Goal: Information Seeking & Learning: Understand process/instructions

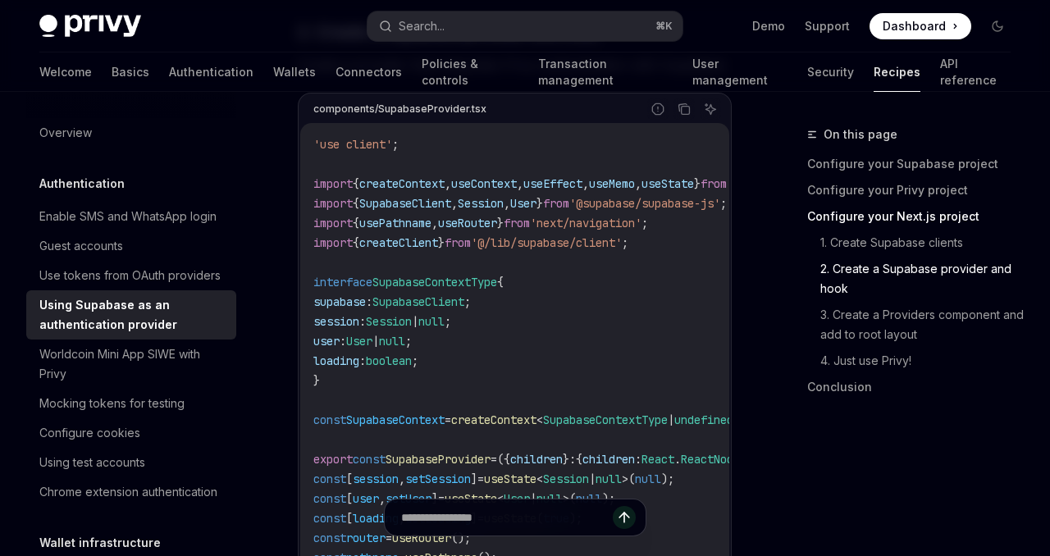
scroll to position [1660, 0]
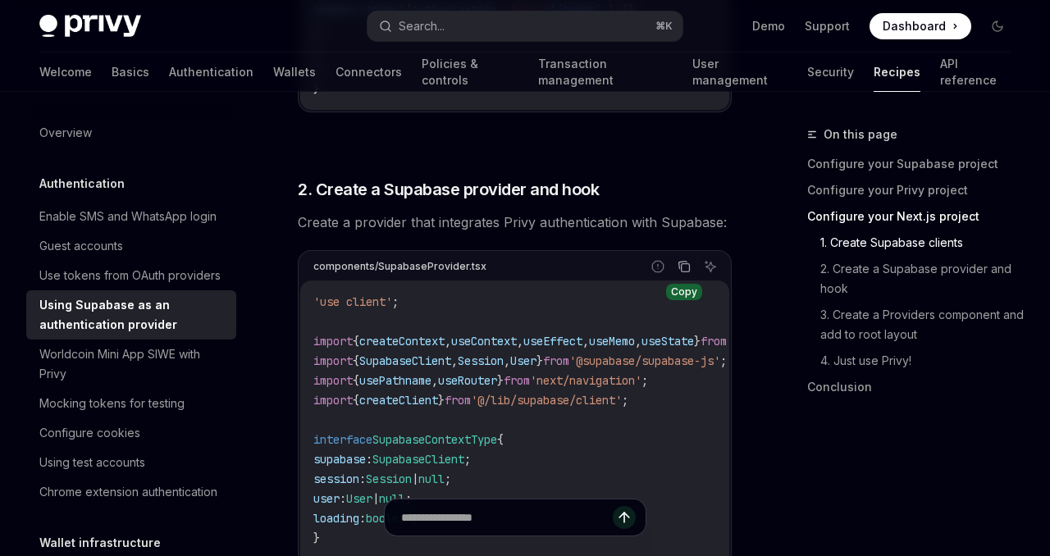
click at [684, 260] on icon "Copy the contents from the code block" at bounding box center [684, 266] width 13 height 13
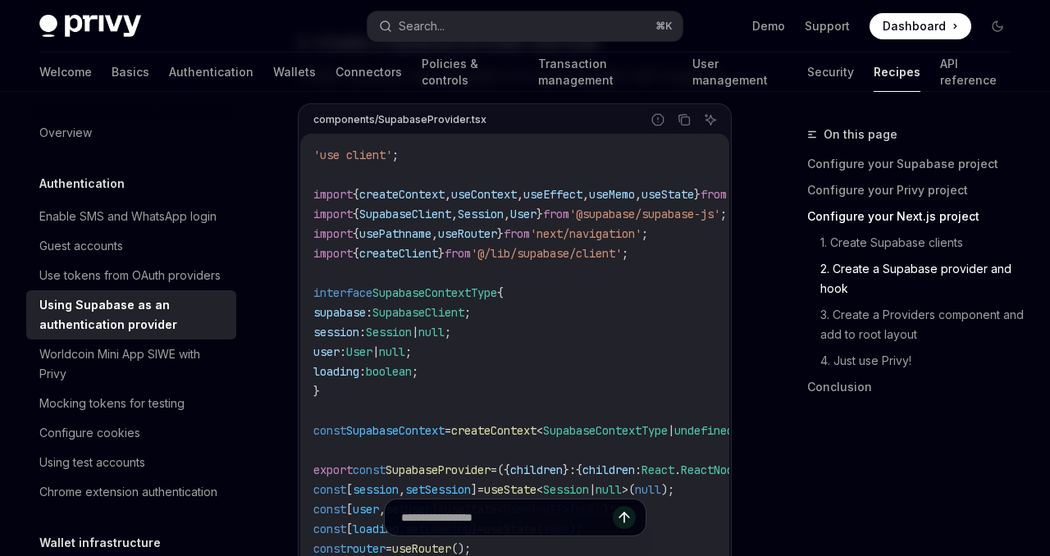
scroll to position [1806, 0]
click at [909, 317] on link "3. Create a Providers component and add to root layout" at bounding box center [923, 325] width 204 height 46
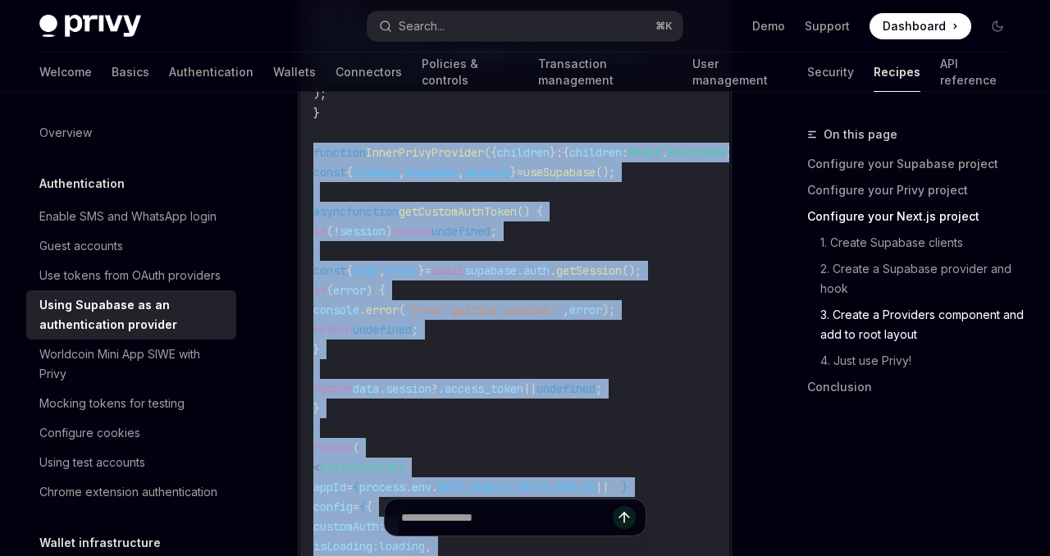
scroll to position [3657, 0]
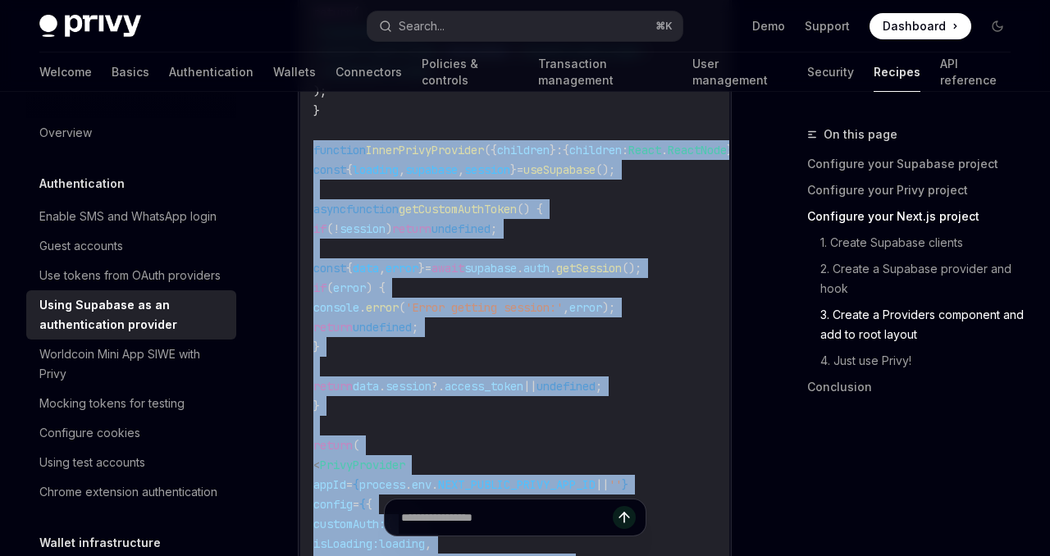
drag, startPoint x: 313, startPoint y: 140, endPoint x: 436, endPoint y: 556, distance: 433.7
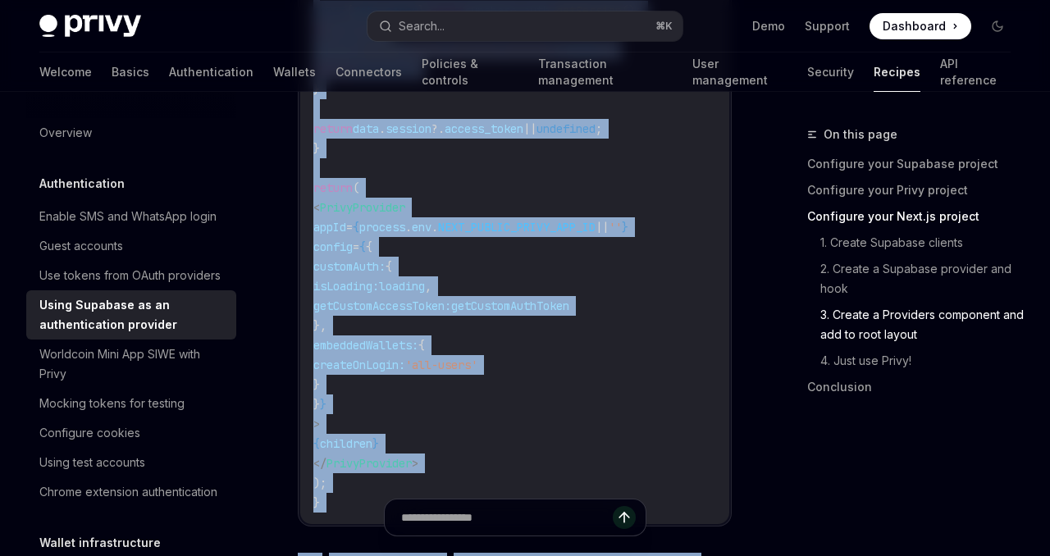
scroll to position [3915, 0]
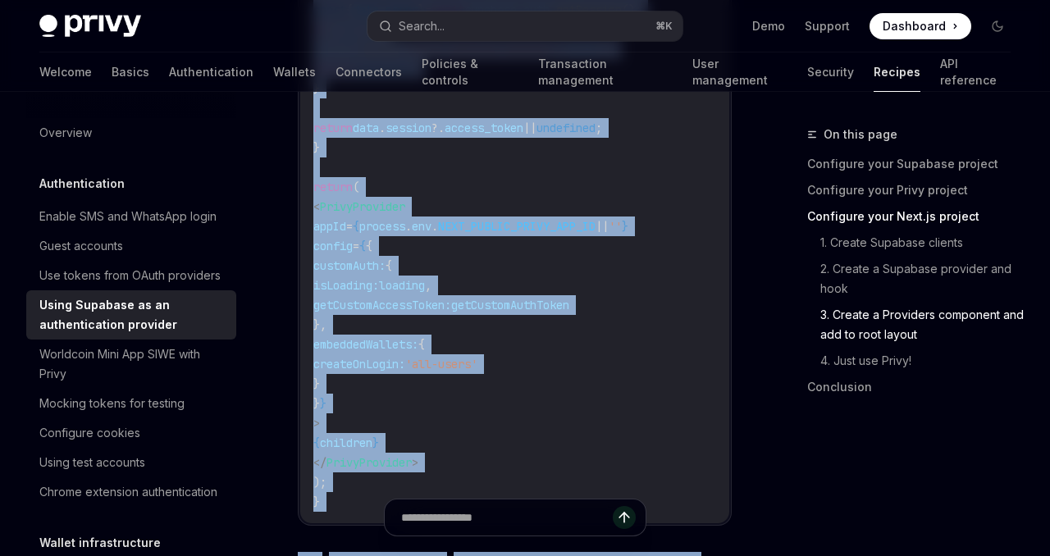
copy div "loremips DolorSitamEtconsec ({ adipisci } : { elitsedd : Eiusm . TempoRinc }) {…"
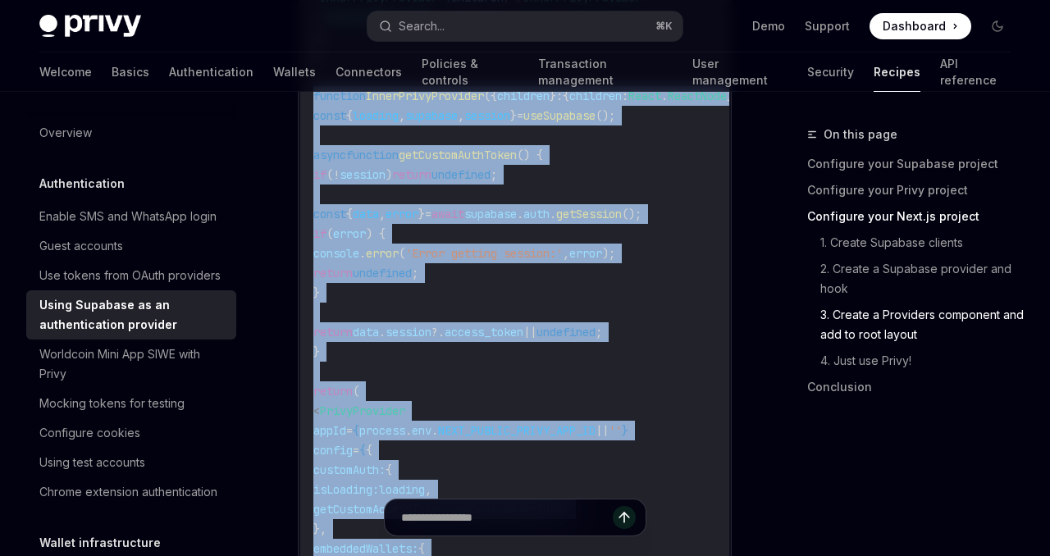
scroll to position [3707, 0]
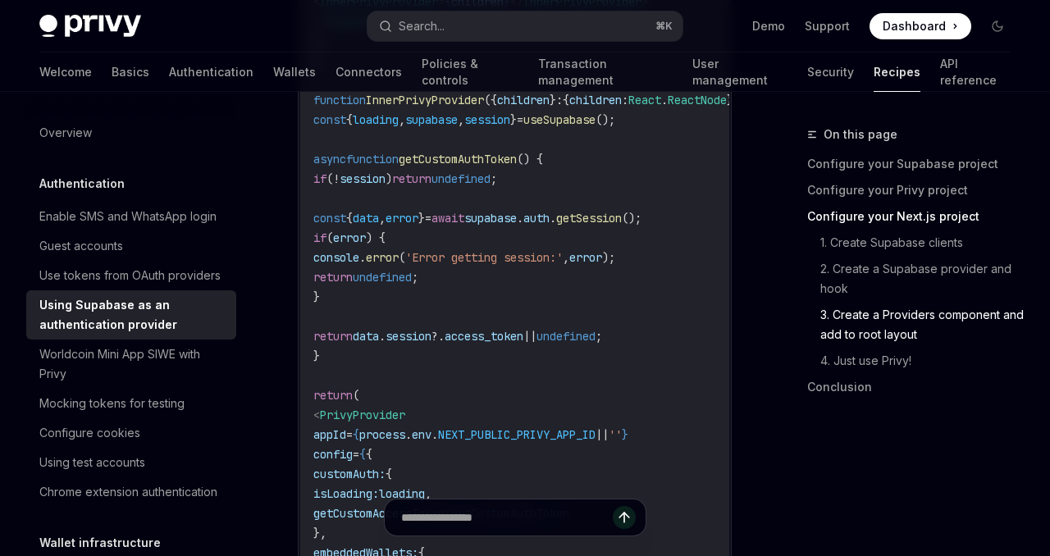
click at [454, 374] on code "'use client' ; import { PrivyProvider } from '@privy-io/react-auth' ; import { …" at bounding box center [562, 277] width 499 height 886
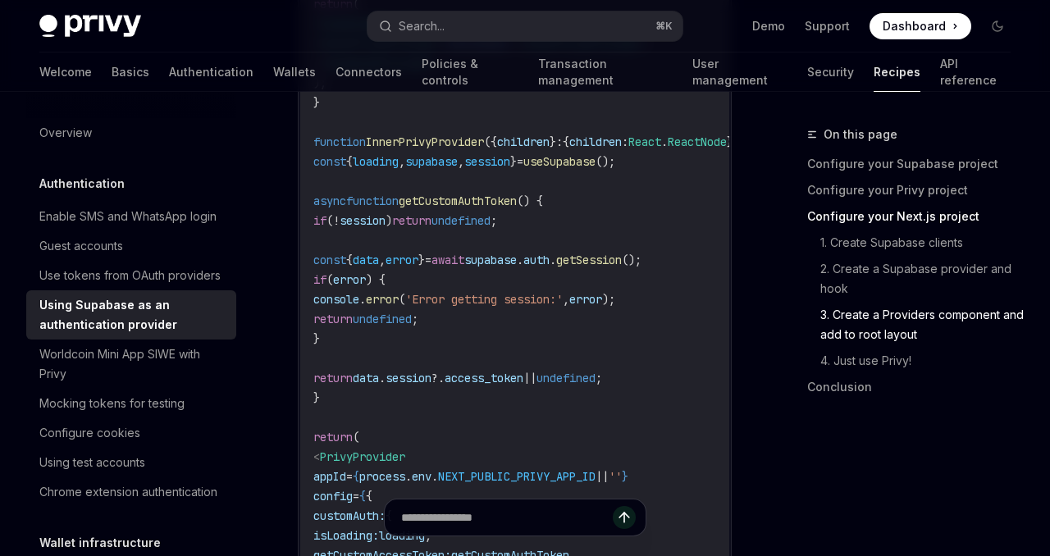
drag, startPoint x: 394, startPoint y: 395, endPoint x: 327, endPoint y: 157, distance: 247.1
click at [327, 157] on code "'use client' ; import { PrivyProvider } from '@privy-io/react-auth' ; import { …" at bounding box center [562, 319] width 499 height 886
copy code "const { loading , supabase , session } = useSupabase (); async function getCust…"
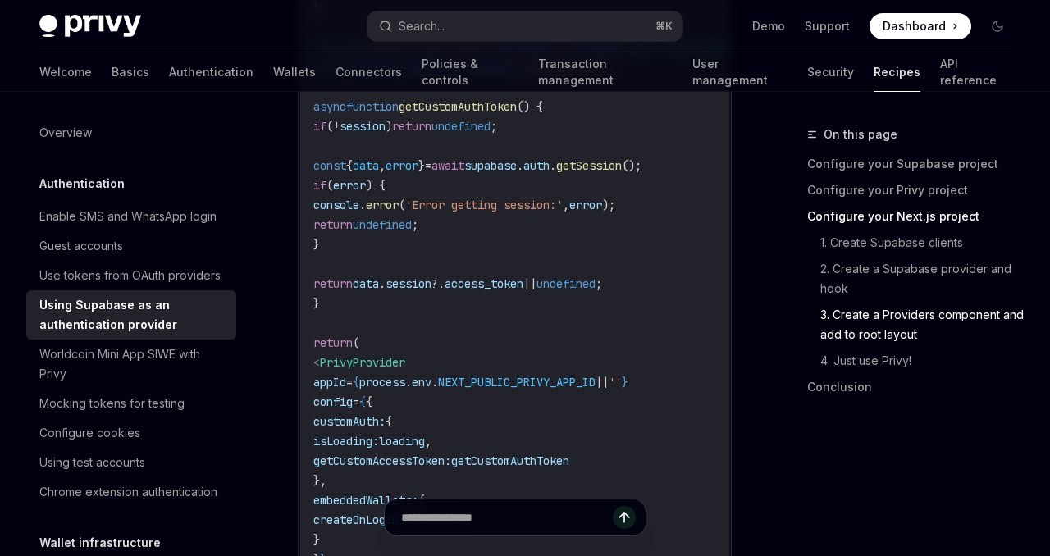
scroll to position [3877, 0]
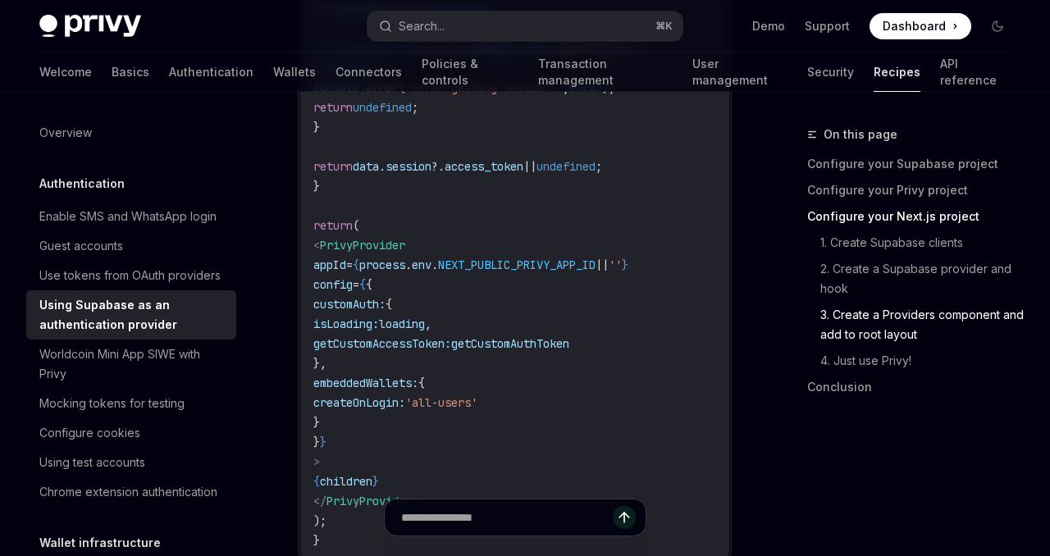
drag, startPoint x: 427, startPoint y: 359, endPoint x: 366, endPoint y: 299, distance: 85.9
click at [366, 298] on code "'use client' ; import { PrivyProvider } from '@privy-io/react-auth' ; import { …" at bounding box center [562, 107] width 499 height 886
copy code "customAuth: { isLoading: loading , getCustomAccessToken: getCustomAuthToken },"
